Goal: Task Accomplishment & Management: Manage account settings

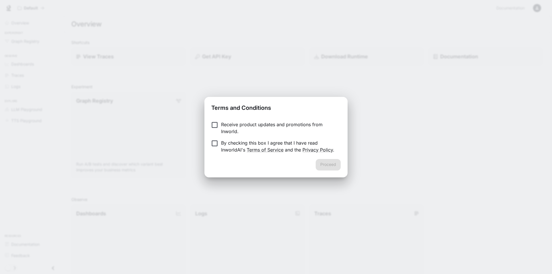
click at [286, 144] on p "By checking this box I agree that I have read InworldAI's Terms of Service and …" at bounding box center [278, 146] width 115 height 14
click at [330, 165] on button "Proceed" at bounding box center [328, 165] width 25 height 12
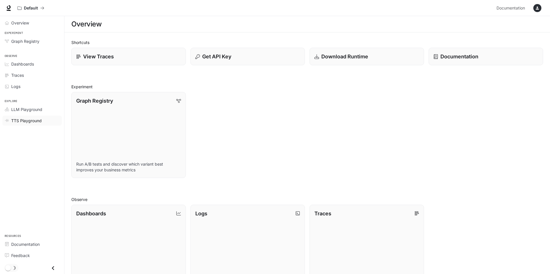
click at [27, 119] on span "TTS Playground" at bounding box center [26, 121] width 30 height 6
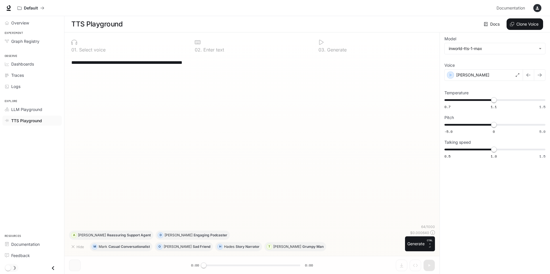
scroll to position [0, 0]
click at [28, 62] on span "Dashboards" at bounding box center [22, 64] width 23 height 6
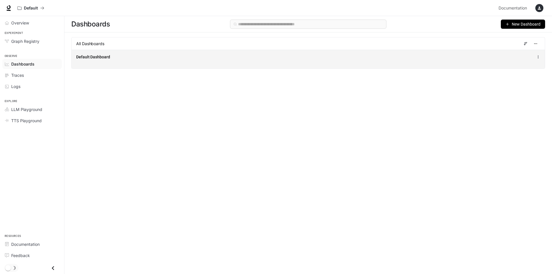
click at [123, 55] on div "Default Dashboard" at bounding box center [211, 57] width 271 height 6
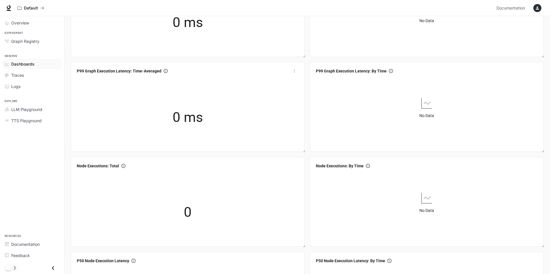
scroll to position [374, 0]
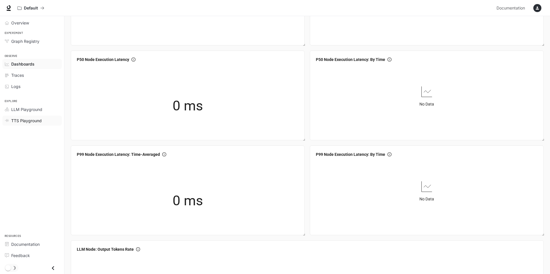
click at [24, 120] on span "TTS Playground" at bounding box center [26, 121] width 30 height 6
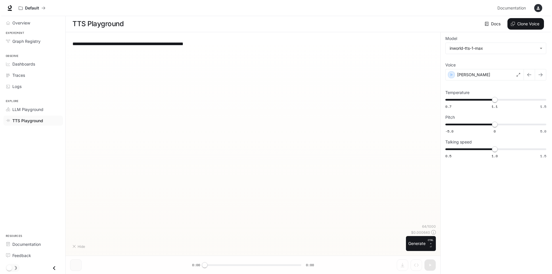
scroll to position [0, 0]
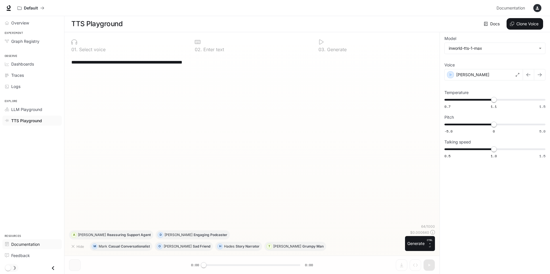
click at [38, 242] on span "Documentation" at bounding box center [25, 244] width 28 height 6
click at [488, 45] on body "**********" at bounding box center [276, 137] width 552 height 274
click at [480, 61] on div "inworld-tts-1" at bounding box center [493, 61] width 91 height 6
type input "**********"
click at [538, 6] on icon "button" at bounding box center [537, 8] width 5 height 5
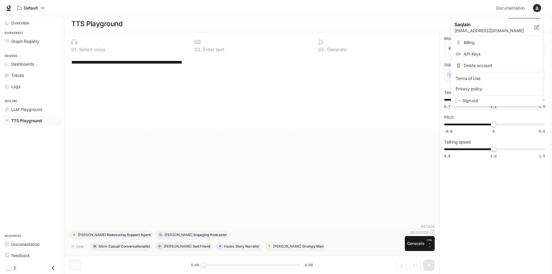
click at [495, 42] on span "Billing" at bounding box center [501, 43] width 74 height 6
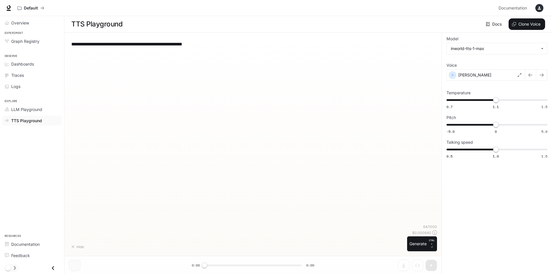
type input "**********"
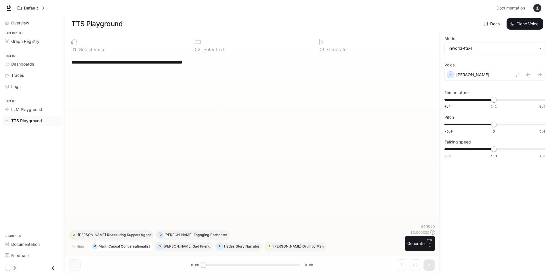
click at [109, 247] on p "Casual Conversationalist" at bounding box center [128, 246] width 41 height 3
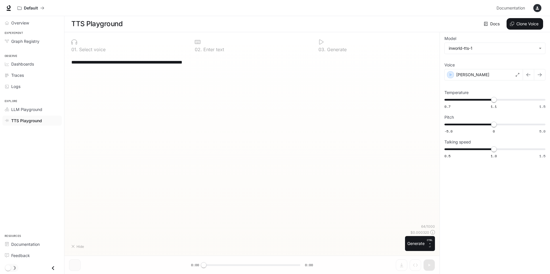
type textarea "**********"
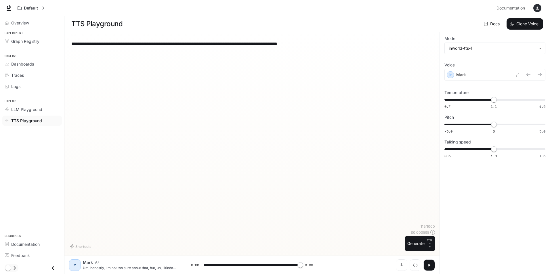
type input "*"
click at [402, 264] on icon "Download audio" at bounding box center [401, 265] width 3 height 4
drag, startPoint x: 55, startPoint y: 265, endPoint x: 65, endPoint y: 264, distance: 10.1
click at [55, 265] on icon "Close drawer" at bounding box center [53, 268] width 8 height 8
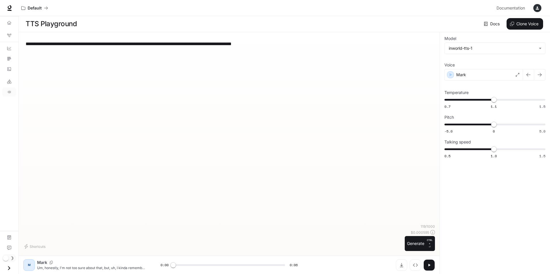
click at [11, 268] on icon "Open drawer" at bounding box center [9, 268] width 8 height 8
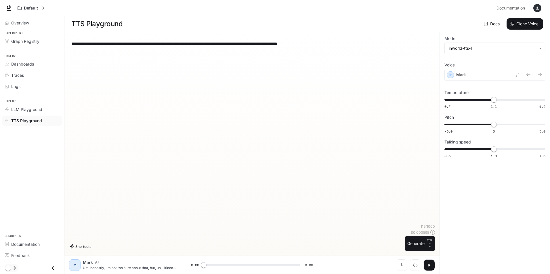
click at [82, 248] on button "Shortcuts" at bounding box center [81, 246] width 24 height 9
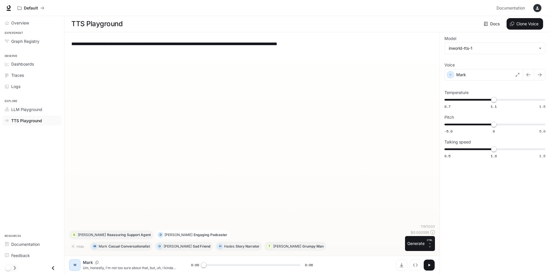
click at [194, 234] on p "Engaging Podcaster" at bounding box center [211, 234] width 34 height 3
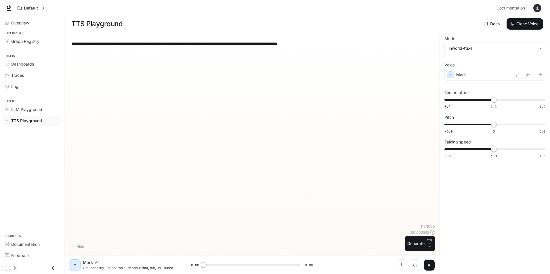
type textarea "**********"
type input "*"
click at [534, 7] on div "button" at bounding box center [537, 8] width 8 height 8
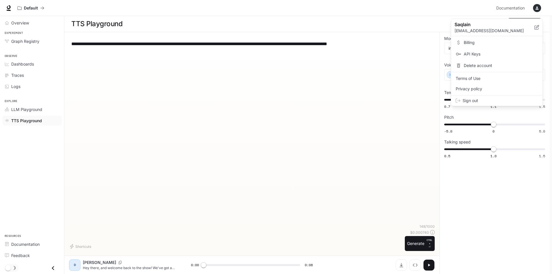
click at [480, 53] on span "API Keys" at bounding box center [501, 54] width 74 height 6
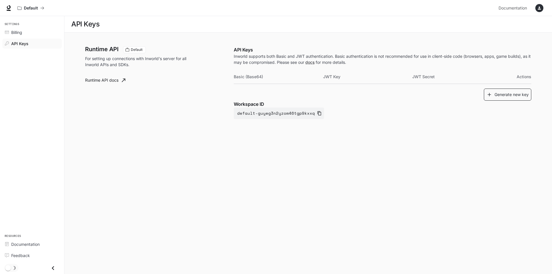
click at [505, 95] on button "Generate new key" at bounding box center [507, 95] width 47 height 12
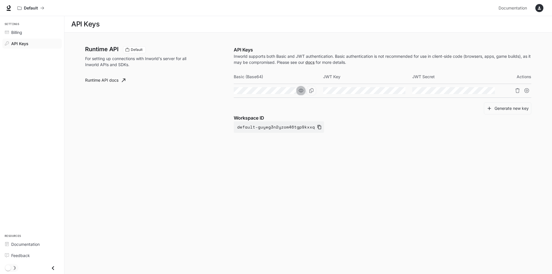
click at [303, 91] on button "button" at bounding box center [301, 91] width 10 height 10
click at [312, 91] on icon "Copy Basic (Base64)" at bounding box center [311, 90] width 5 height 5
click at [278, 58] on p "Inworld supports both Basic and JWT authentication. Basic authentication is not…" at bounding box center [383, 59] width 298 height 12
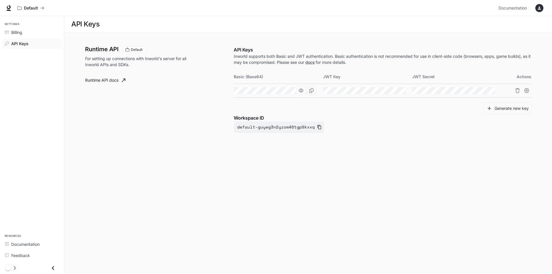
click at [362, 57] on p "Inworld supports both Basic and JWT authentication. Basic authentication is not…" at bounding box center [383, 59] width 298 height 12
click at [396, 63] on p "Inworld supports both Basic and JWT authentication. Basic authentication is not…" at bounding box center [383, 59] width 298 height 12
click at [541, 7] on icon "button" at bounding box center [539, 8] width 5 height 5
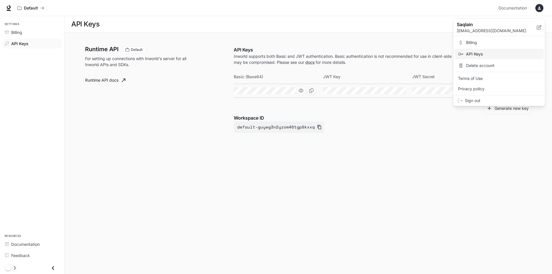
click at [479, 43] on span "Billing" at bounding box center [503, 43] width 74 height 6
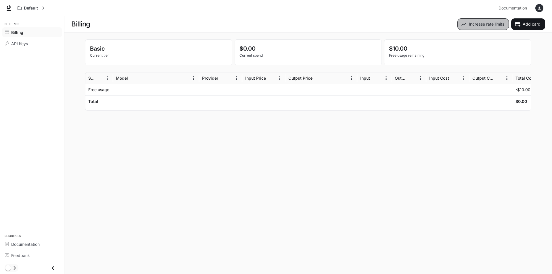
click at [488, 23] on button "Increase rate limits" at bounding box center [483, 24] width 51 height 12
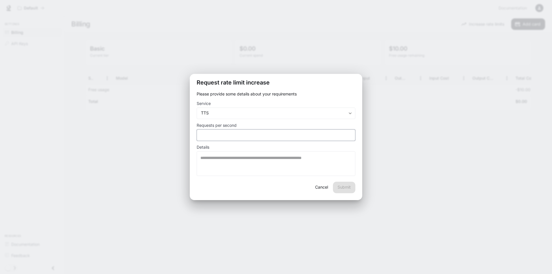
click at [331, 135] on input "*" at bounding box center [276, 135] width 158 height 6
click at [282, 134] on input "*" at bounding box center [276, 135] width 158 height 6
type input "*"
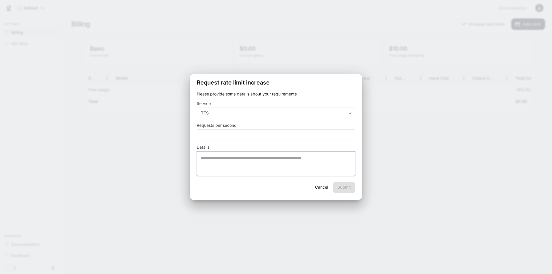
click at [273, 169] on textarea at bounding box center [275, 163] width 151 height 17
type textarea "*******"
click at [339, 184] on button "Submit" at bounding box center [344, 188] width 22 height 12
type input "*"
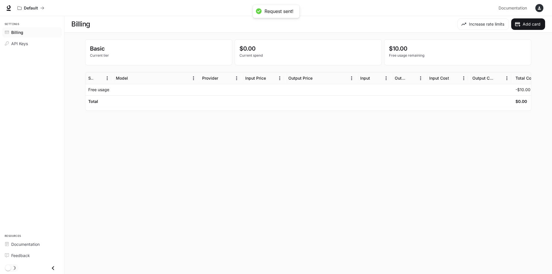
click at [388, 135] on main "Billing Increase rate limits Add card Basic Current tier $0.00 Current spend $1…" at bounding box center [308, 145] width 488 height 258
click at [517, 10] on span "Documentation" at bounding box center [513, 8] width 28 height 7
